Goal: Information Seeking & Learning: Learn about a topic

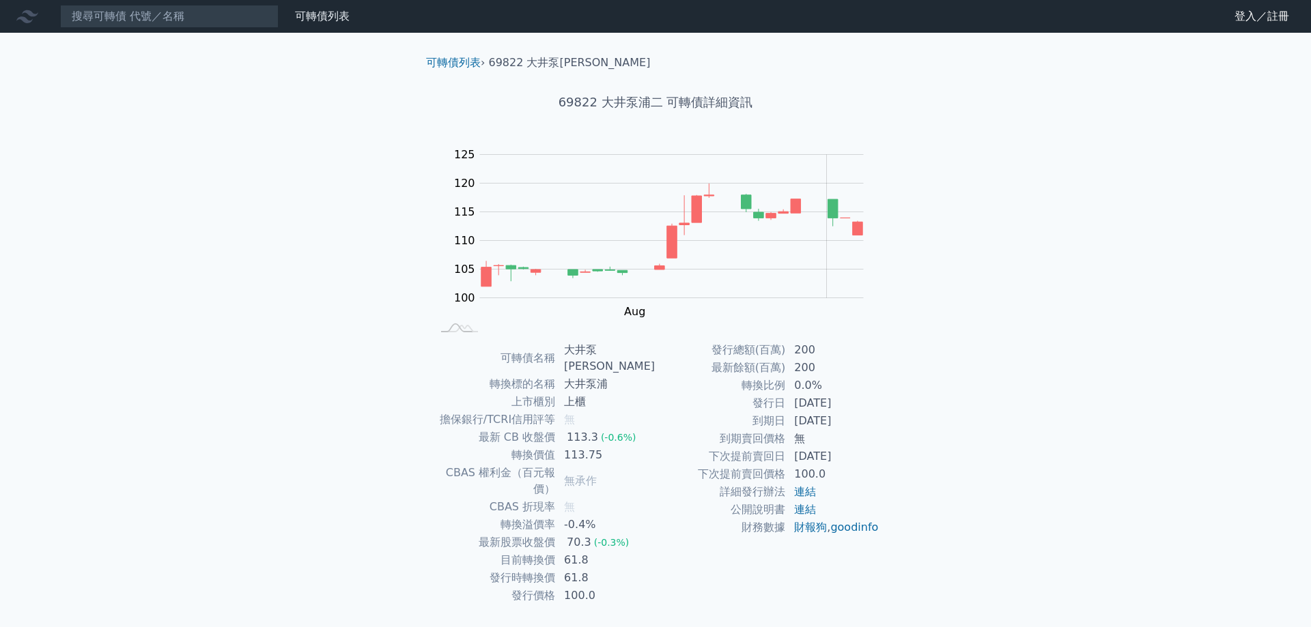
drag, startPoint x: 845, startPoint y: 425, endPoint x: 717, endPoint y: 416, distance: 128.7
click at [717, 416] on tr "到期日 2028-08-04" at bounding box center [767, 421] width 224 height 18
drag, startPoint x: 614, startPoint y: 436, endPoint x: 470, endPoint y: 421, distance: 145.5
click at [470, 421] on tbody "可轉債名稱 大井泵浦二 轉換標的名稱 大井泵浦 上市櫃別 上櫃 擔保銀行/TCRI信用評等 無 最新 CB 收盤價 113.3 (-0.6%) 轉換價值 11…" at bounding box center [543, 473] width 224 height 264
click at [381, 351] on div "可轉債列表 財務數據 可轉債列表 財務數據 登入／註冊 登入／註冊 可轉債列表 › 69822 大井泵浦二 69822 大井泵浦二 可轉債詳細資訊 Zoom …" at bounding box center [655, 332] width 1311 height 665
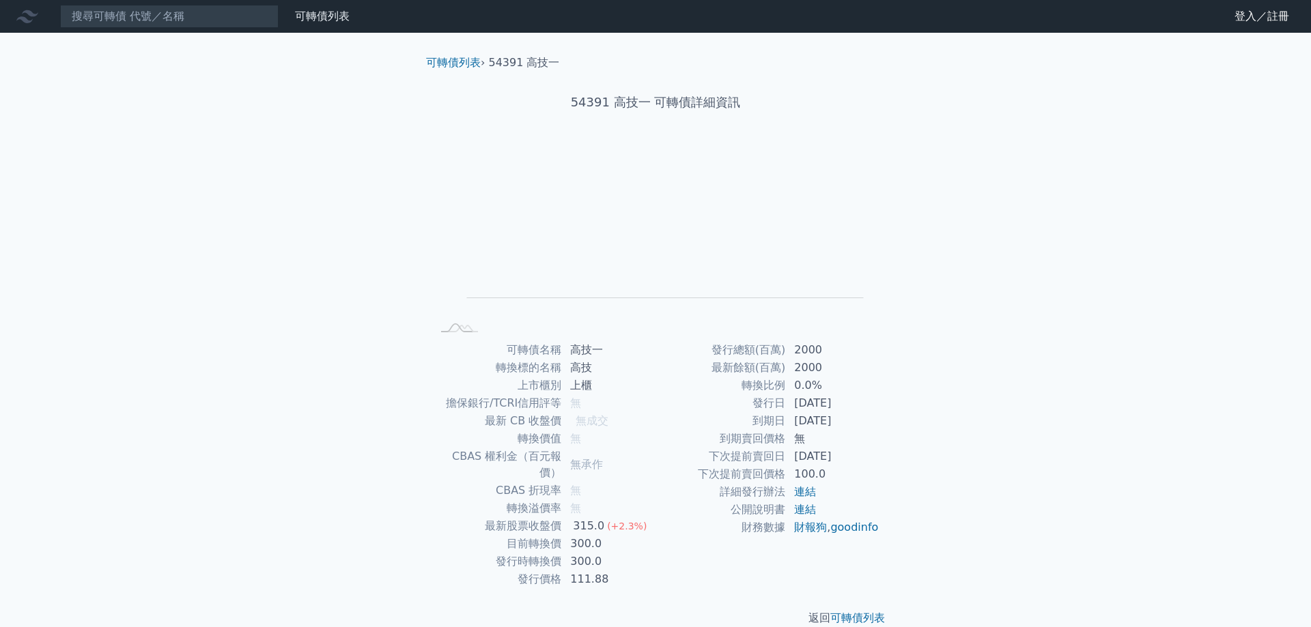
drag, startPoint x: 851, startPoint y: 460, endPoint x: 467, endPoint y: 521, distance: 389.1
click at [467, 521] on div "可轉債名稱 高技一 轉換標的名稱 高技 上市櫃別 上櫃 擔保銀行/TCRI信用評等 無 最新 CB 收盤價 無成交 轉換價值 無 CBAS 權利金（百元報價）…" at bounding box center [655, 464] width 481 height 247
click at [467, 535] on td "目前轉換價" at bounding box center [496, 544] width 130 height 18
click at [389, 496] on div "可轉債列表 財務數據 可轉債列表 財務數據 登入／註冊 登入／註冊 可轉債列表 › 54391 高技一 54391 高技一 可轉債詳細資訊 Zoom Out …" at bounding box center [655, 324] width 1311 height 649
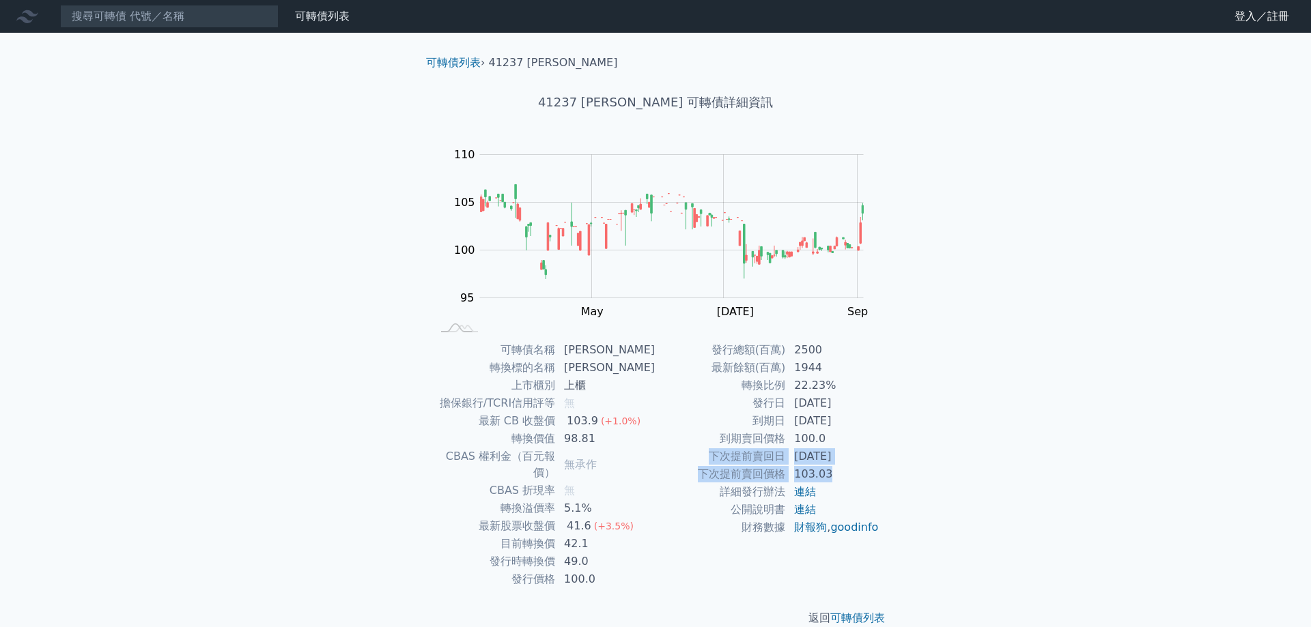
drag, startPoint x: 841, startPoint y: 468, endPoint x: 697, endPoint y: 457, distance: 144.5
click at [697, 457] on tbody "發行總額(百萬) 2500 最新餘額(百萬) 1944 轉換比例 22.23% 發行日 2023-04-27 到期日 2028-04-27 到期賣回價格 10…" at bounding box center [767, 438] width 224 height 195
